Goal: Task Accomplishment & Management: Use online tool/utility

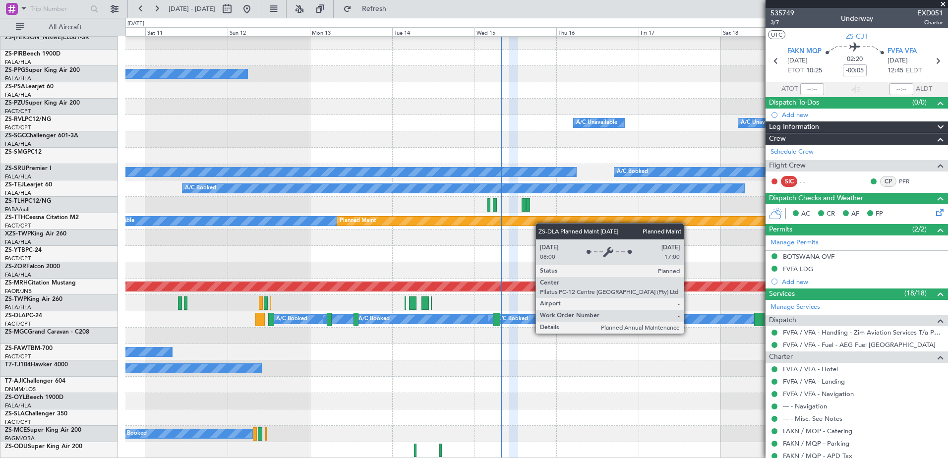
scroll to position [445, 0]
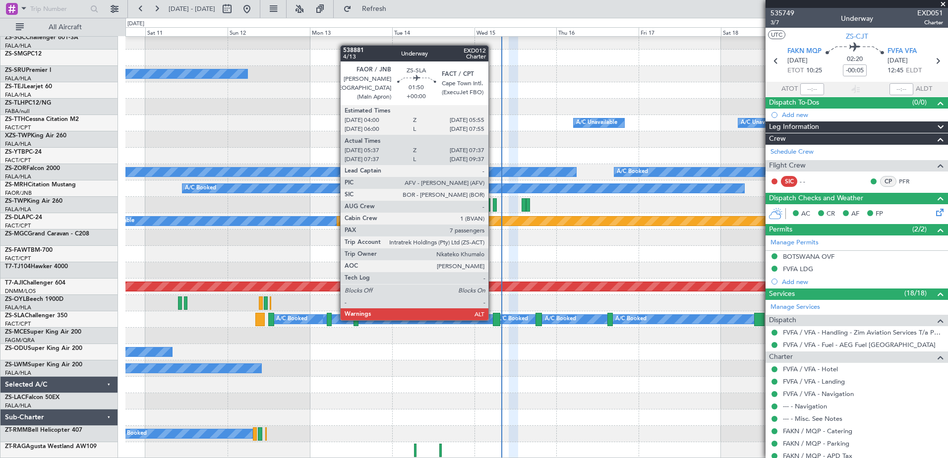
click at [493, 319] on div at bounding box center [496, 319] width 7 height 13
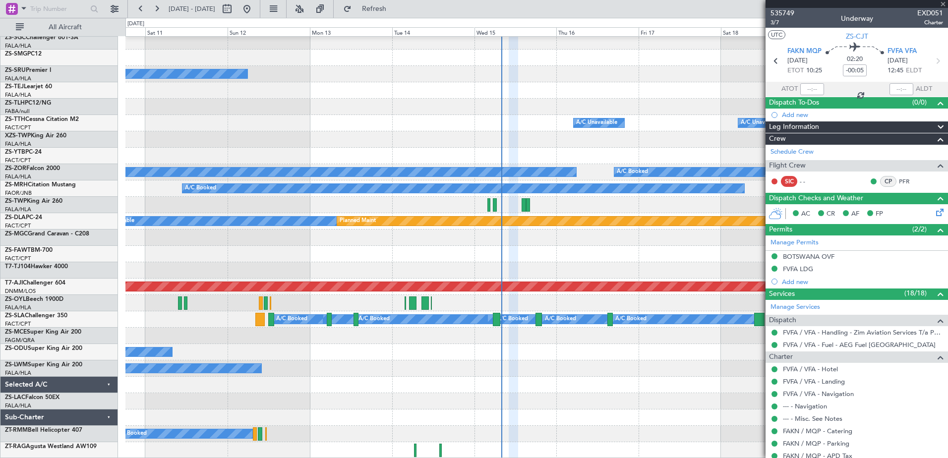
type input "05:37"
type input "07:32"
type input "7"
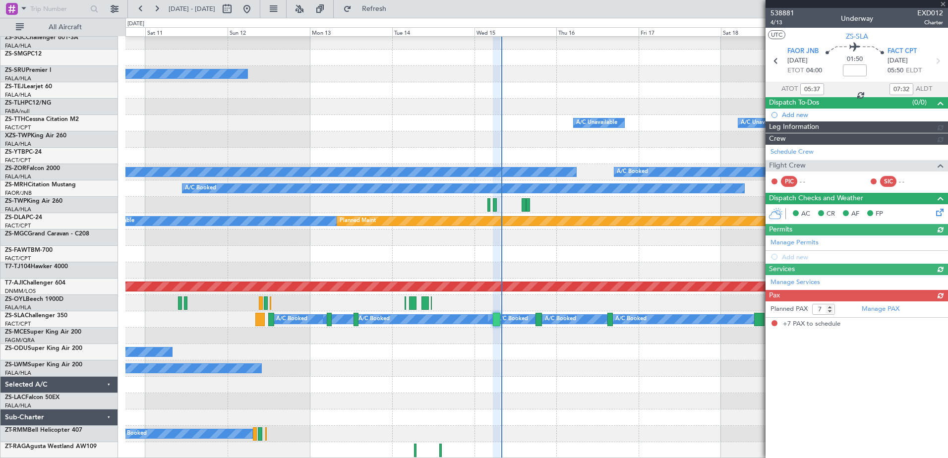
type input "07:37"
type input "09:32"
type input "05:37"
type input "07:32"
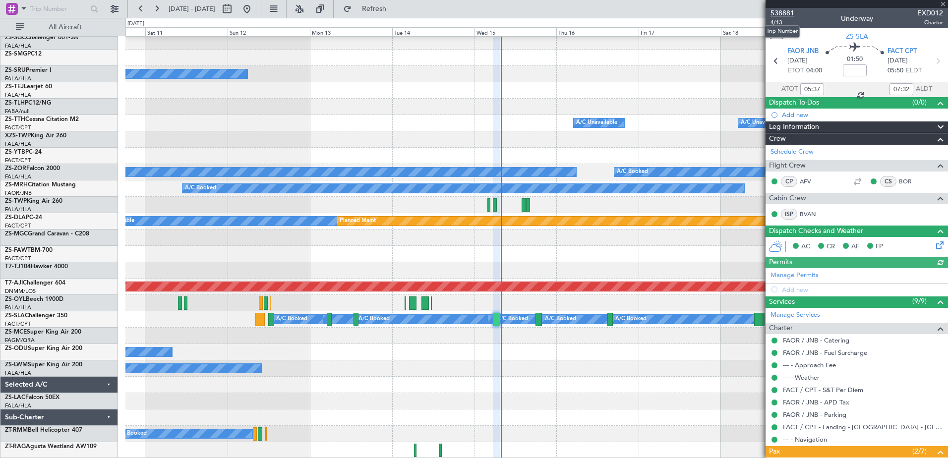
click at [785, 12] on span "538881" at bounding box center [782, 13] width 24 height 10
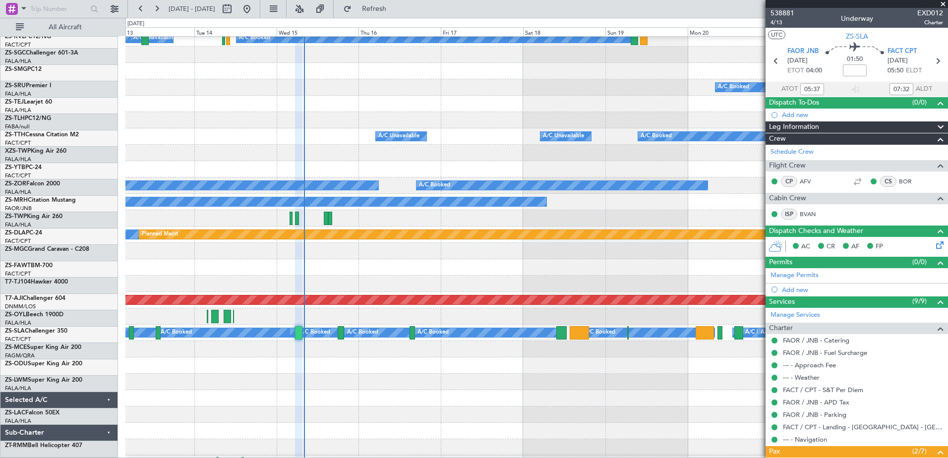
click at [387, 112] on div at bounding box center [536, 104] width 822 height 16
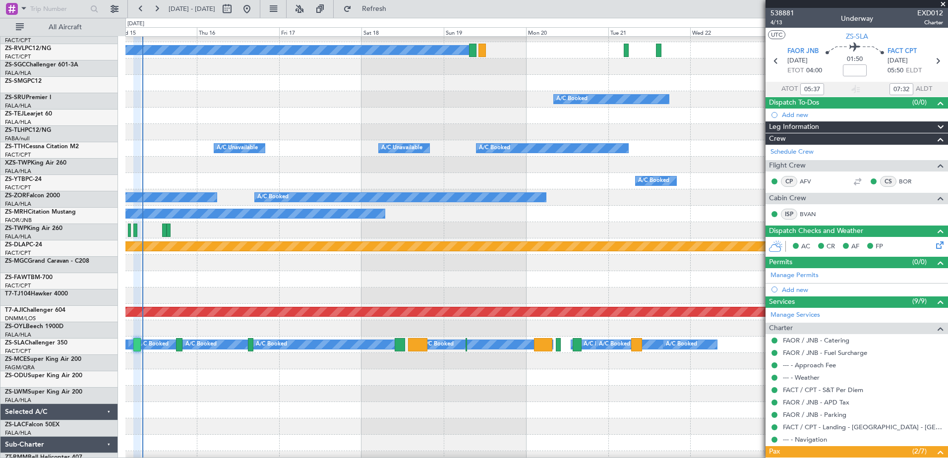
click at [383, 111] on div at bounding box center [536, 116] width 822 height 16
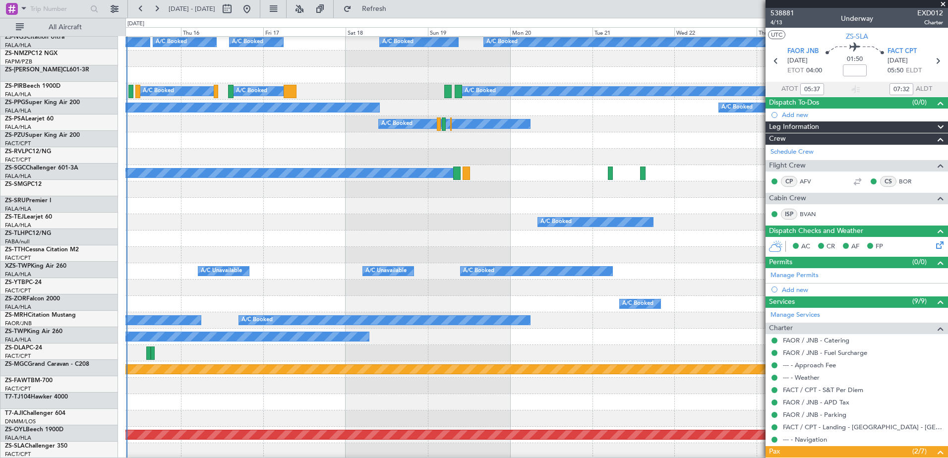
scroll to position [297, 0]
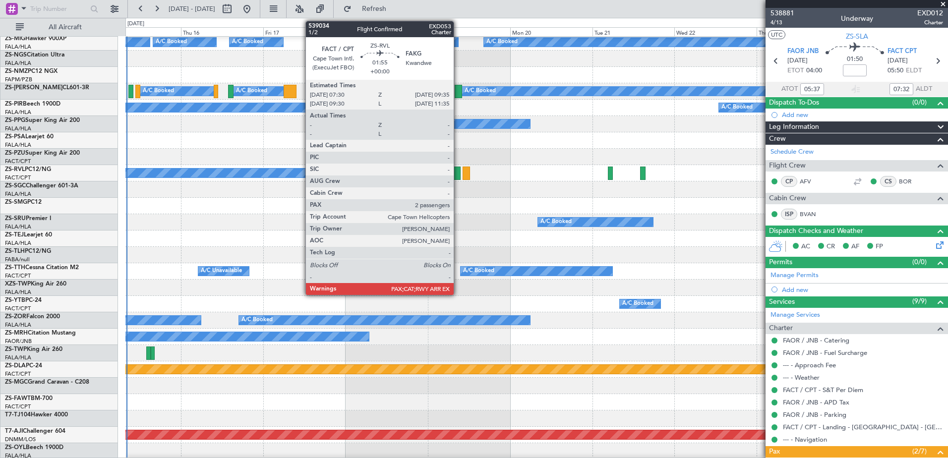
click at [458, 178] on div at bounding box center [456, 173] width 7 height 13
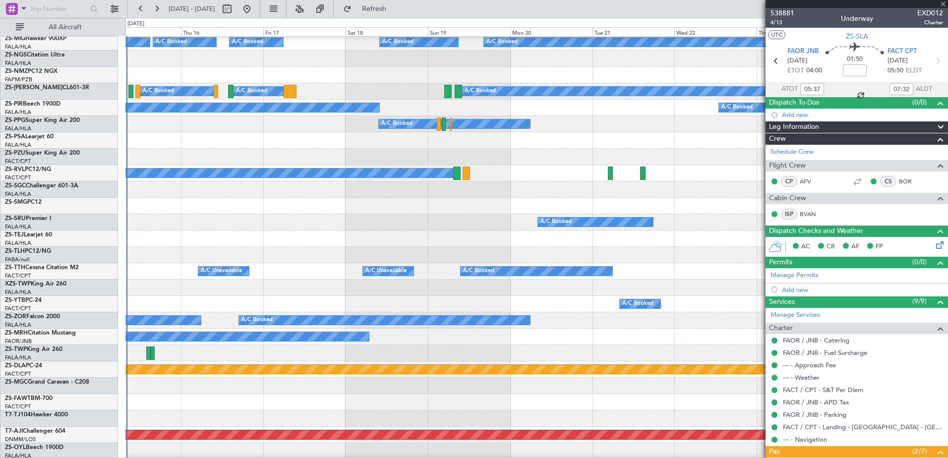
type input "2"
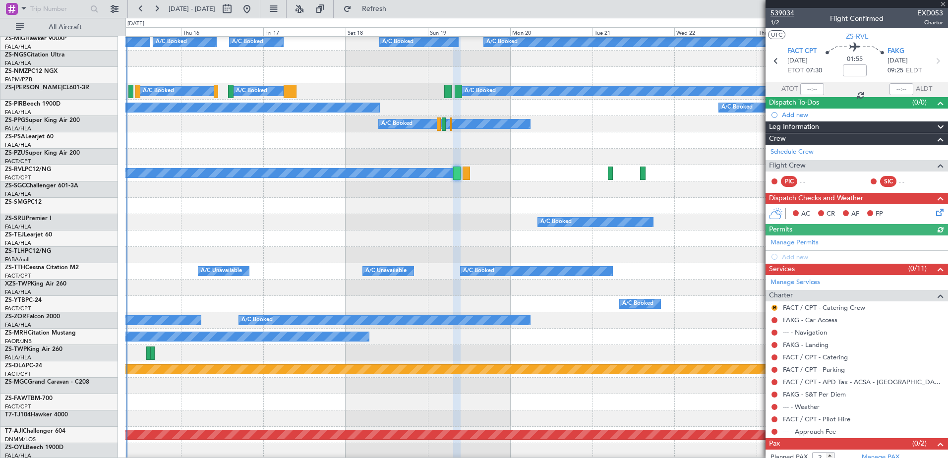
click at [788, 13] on span "539034" at bounding box center [782, 13] width 24 height 10
